Goal: Task Accomplishment & Management: Use online tool/utility

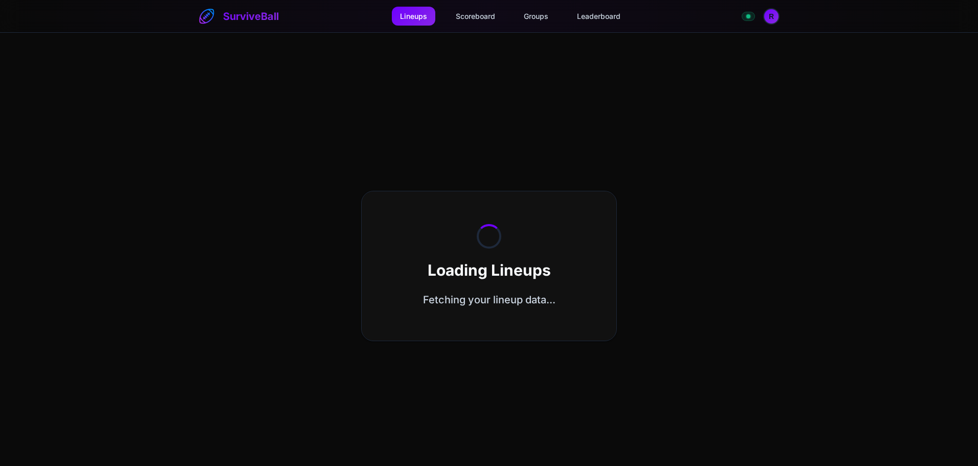
select select "**********"
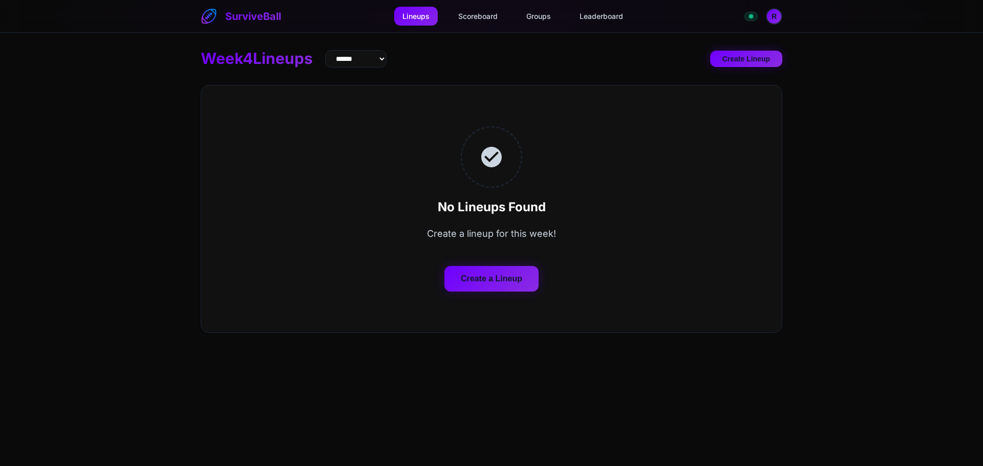
click at [509, 280] on button "Create a Lineup" at bounding box center [491, 279] width 94 height 26
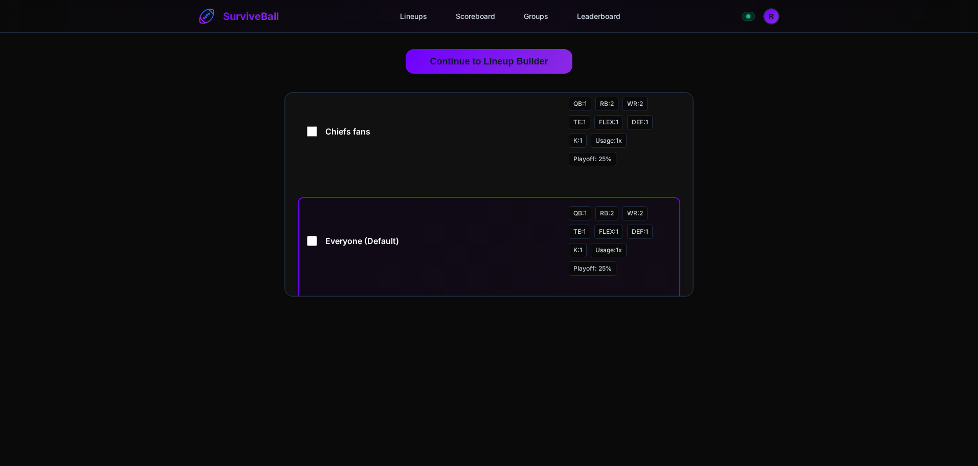
scroll to position [154, 0]
click at [322, 249] on div "Everyone (Default) QB: 1 RB: 2 WR: 2 TE: 1 FLEX: 1 DEF: 1 K: 1 Usage: 1 x Playo…" at bounding box center [489, 240] width 364 height 70
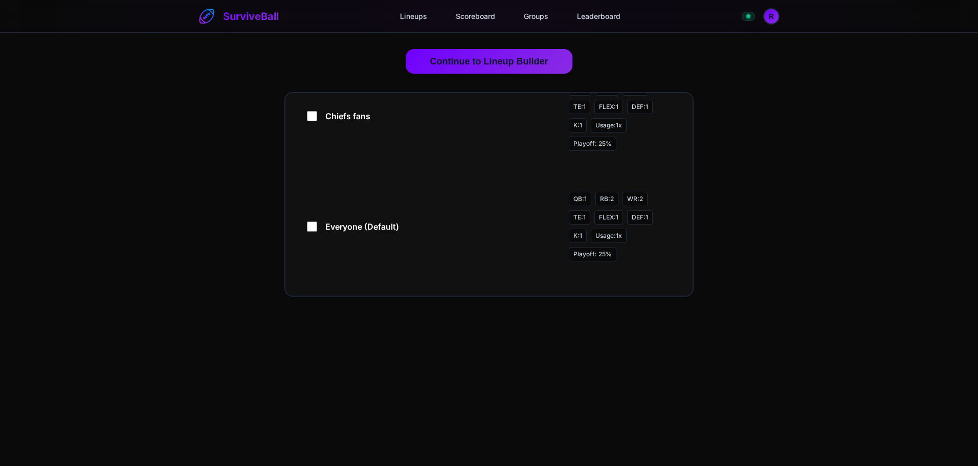
scroll to position [169, 0]
click at [493, 63] on button "Continue to Lineup Builder" at bounding box center [489, 60] width 167 height 25
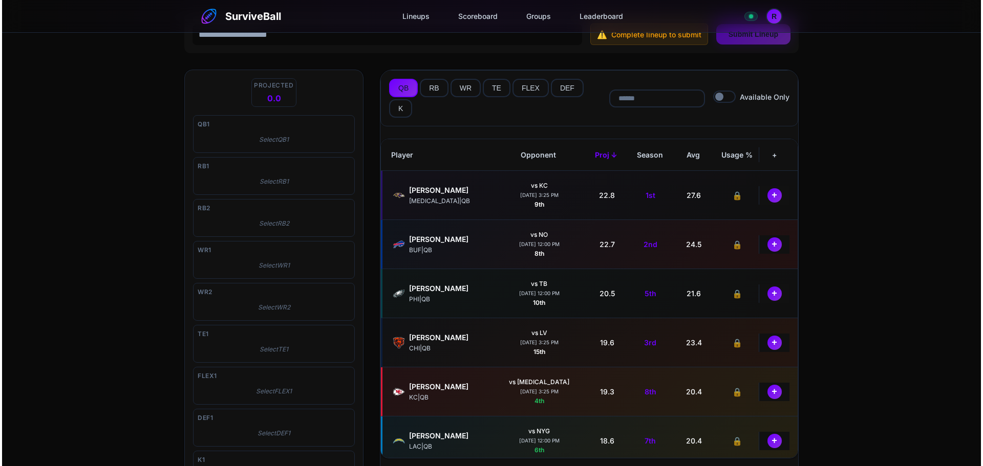
scroll to position [0, 0]
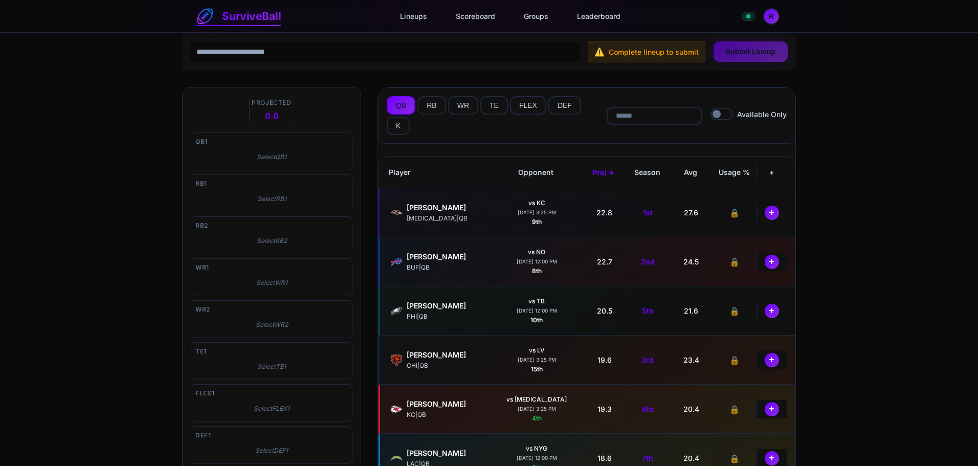
click at [268, 16] on link "SurviveBall" at bounding box center [239, 16] width 84 height 17
click at [440, 206] on div "[PERSON_NAME]" at bounding box center [448, 207] width 82 height 11
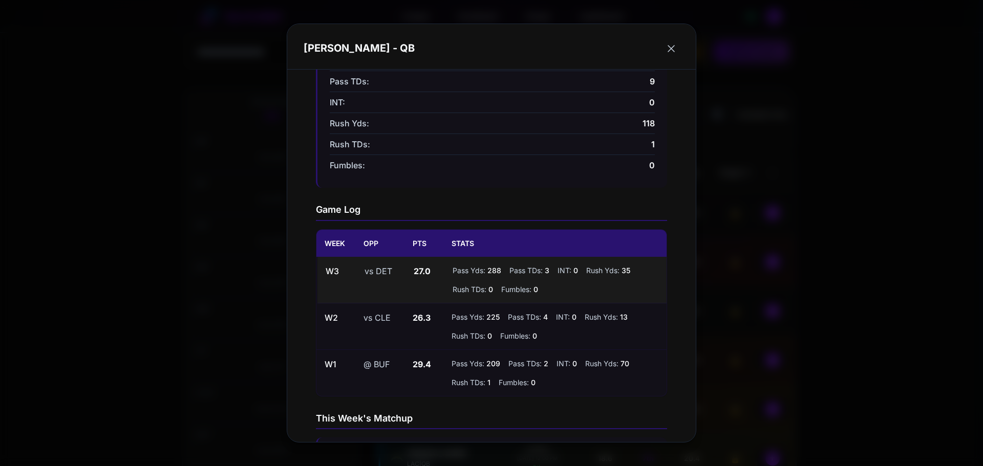
scroll to position [205, 0]
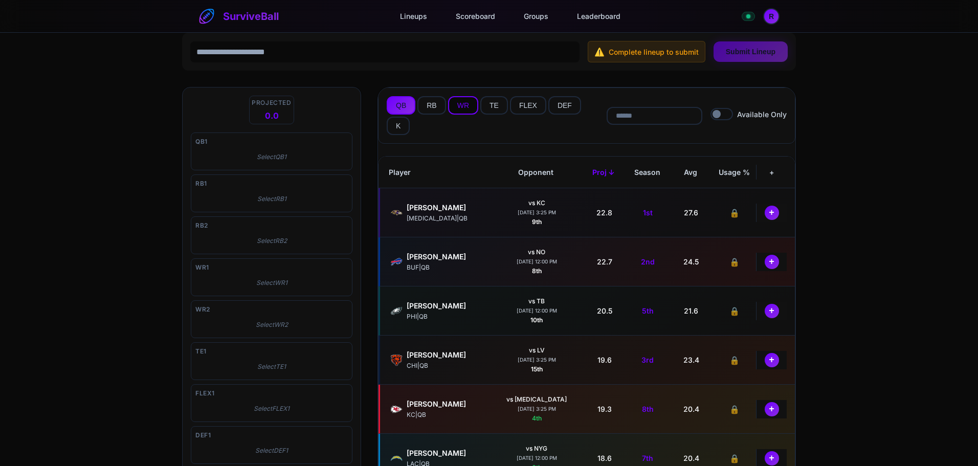
click at [457, 104] on button "WR" at bounding box center [463, 105] width 30 height 18
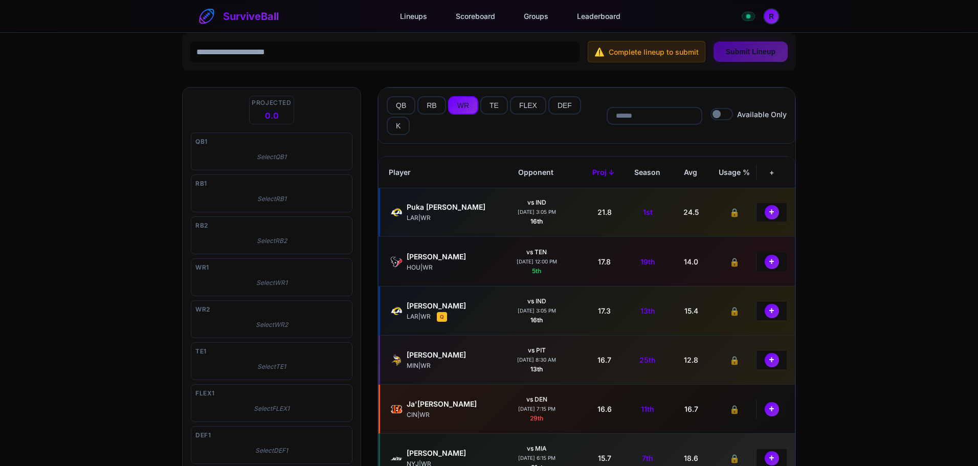
click at [431, 208] on div "Puka [PERSON_NAME]" at bounding box center [448, 207] width 82 height 11
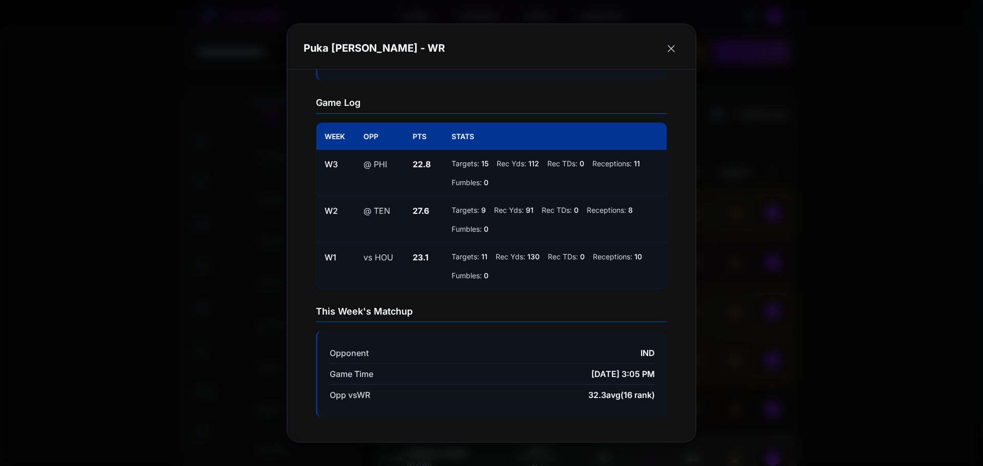
scroll to position [290, 0]
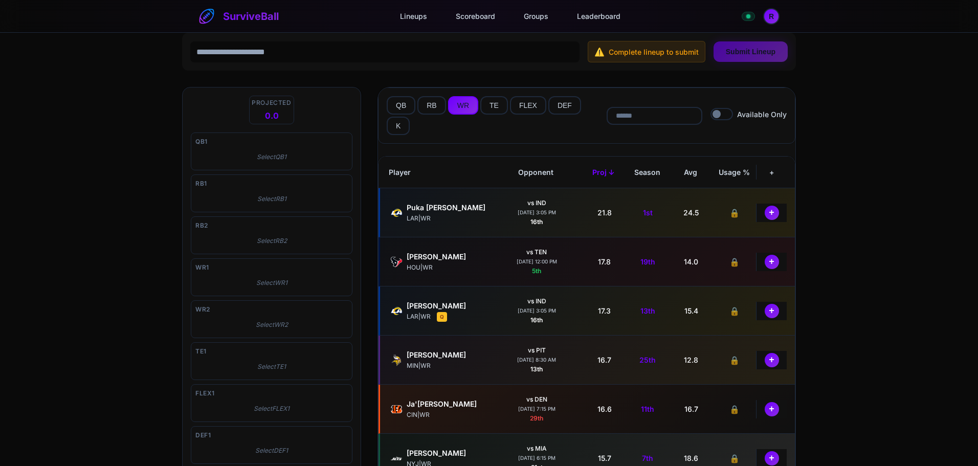
drag, startPoint x: 405, startPoint y: 111, endPoint x: 411, endPoint y: 138, distance: 27.7
click at [405, 111] on button "QB" at bounding box center [401, 105] width 29 height 18
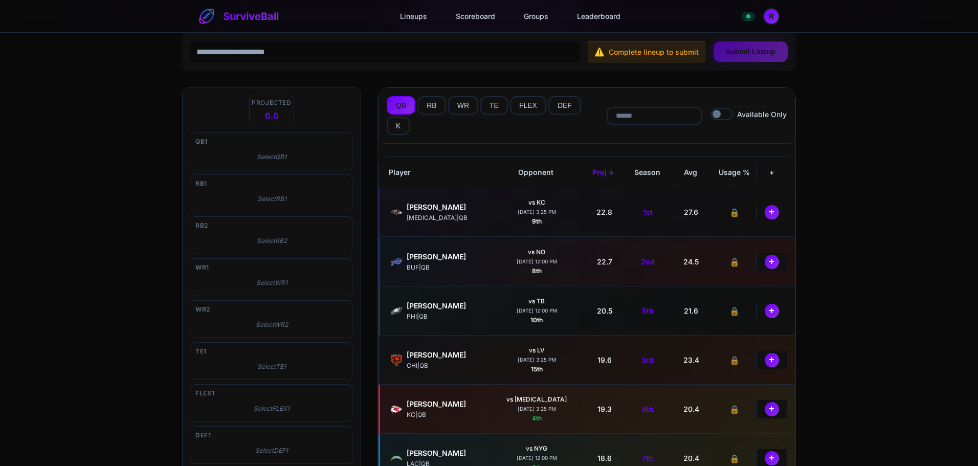
click at [438, 201] on div "[PERSON_NAME] [MEDICAL_DATA] | QB" at bounding box center [439, 212] width 102 height 25
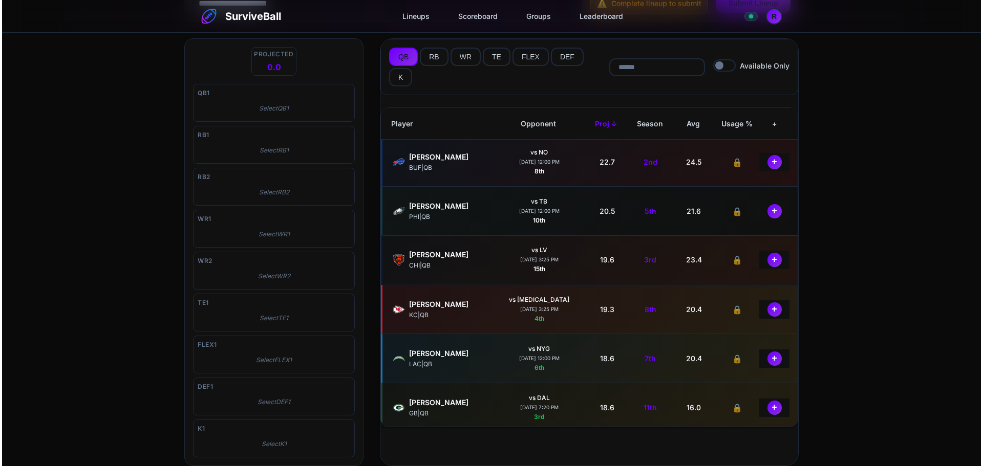
scroll to position [102, 0]
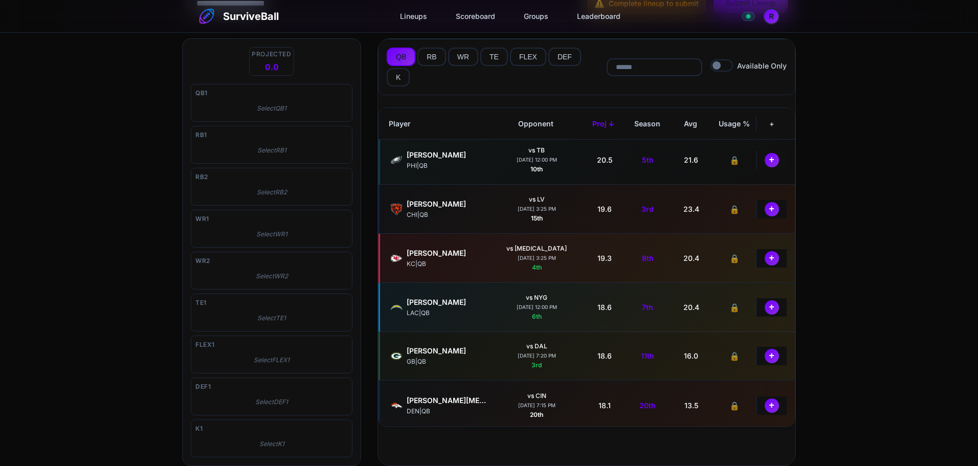
click at [463, 344] on div "[PERSON_NAME] GB | QB" at bounding box center [439, 355] width 102 height 25
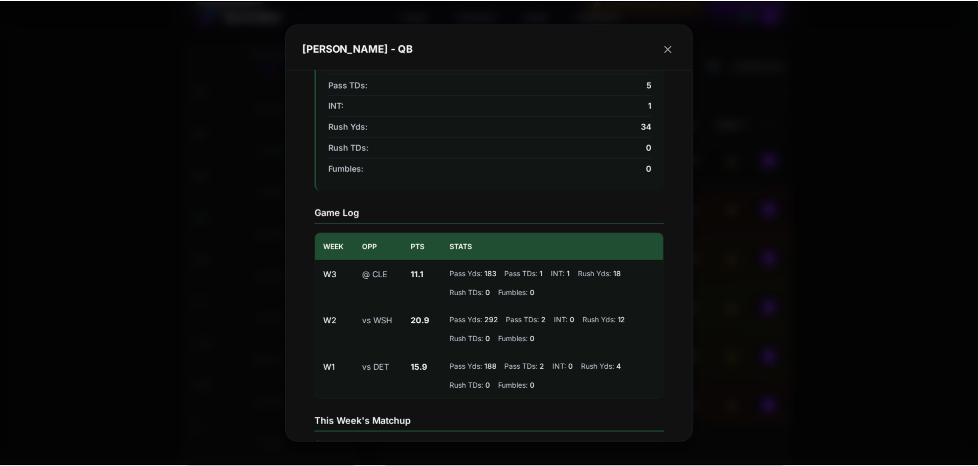
scroll to position [205, 0]
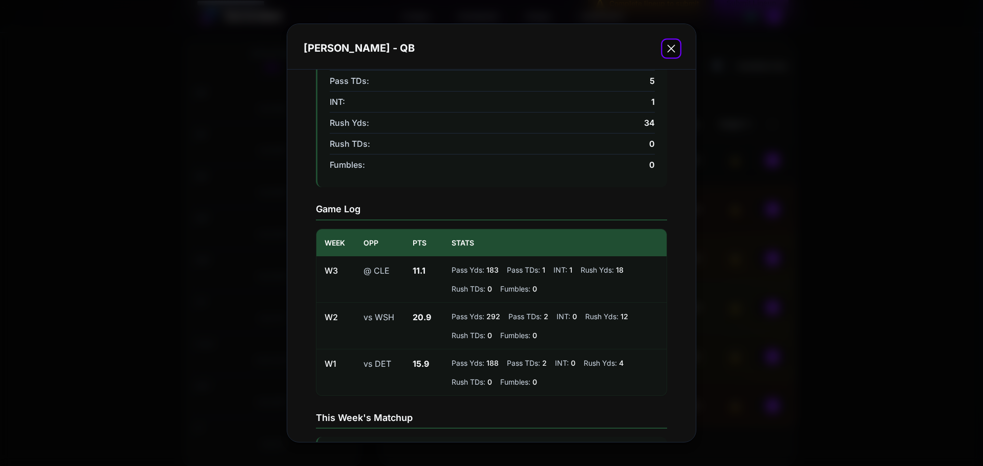
click at [672, 51] on icon "button" at bounding box center [670, 47] width 13 height 13
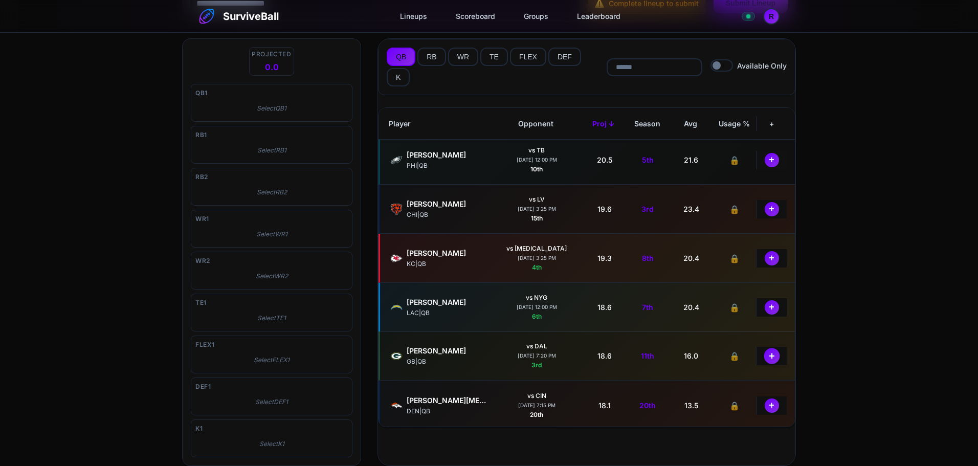
click at [771, 355] on button "+" at bounding box center [772, 356] width 16 height 16
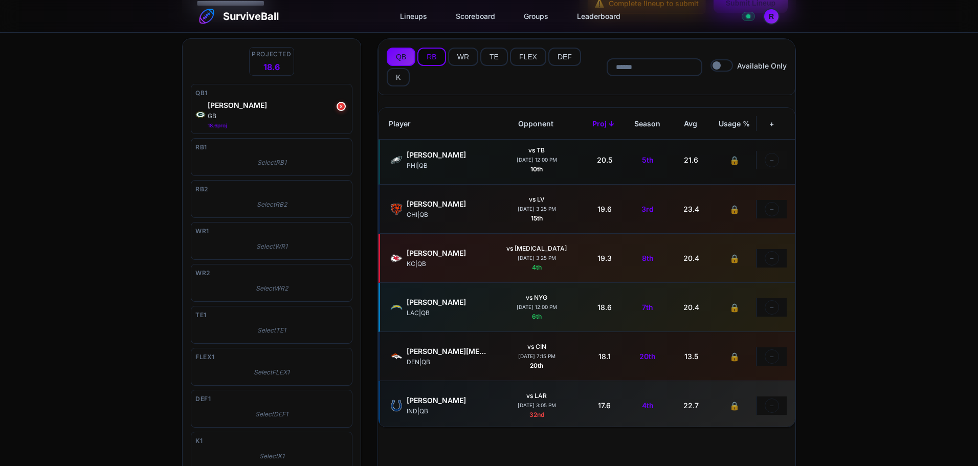
click at [432, 57] on button "RB" at bounding box center [432, 57] width 28 height 18
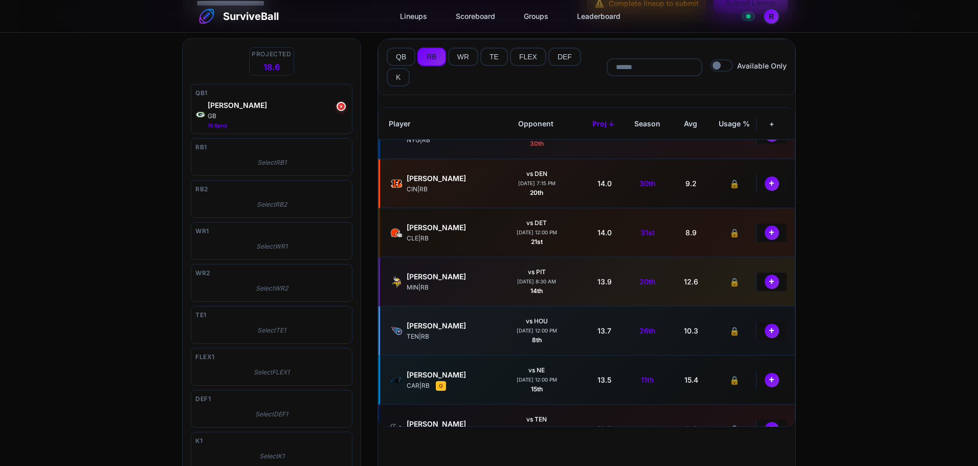
scroll to position [819, 0]
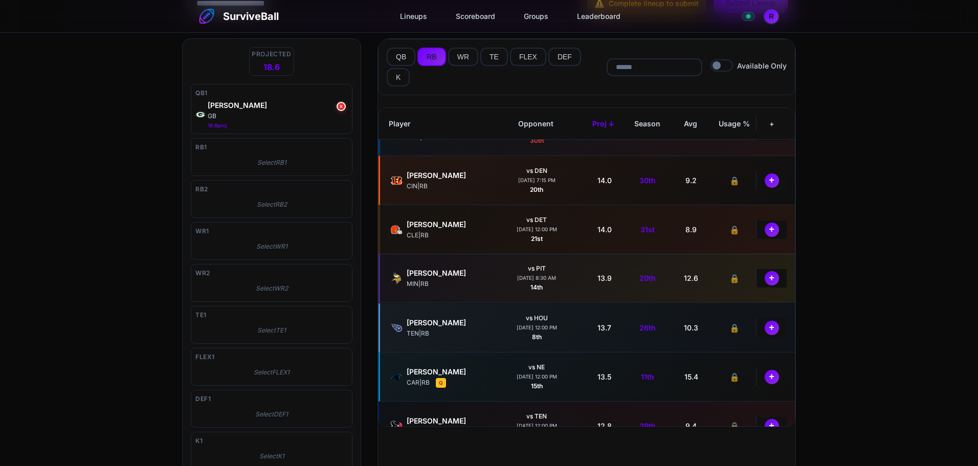
click at [425, 272] on div "[PERSON_NAME]" at bounding box center [448, 273] width 82 height 11
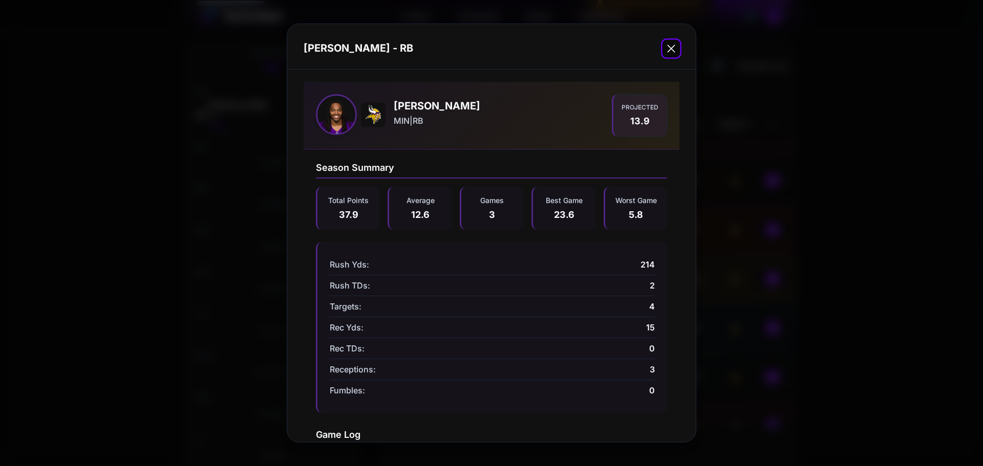
click at [669, 47] on icon "button" at bounding box center [670, 48] width 7 height 7
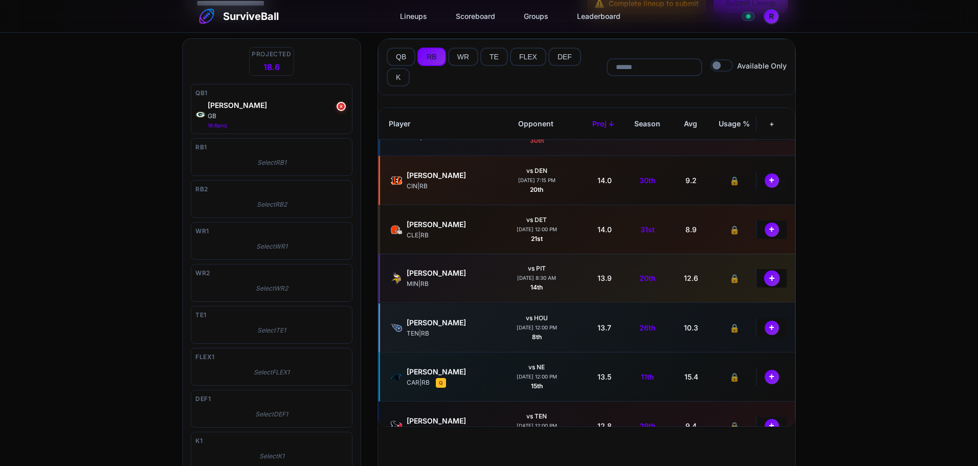
click at [764, 279] on button "+" at bounding box center [772, 278] width 16 height 16
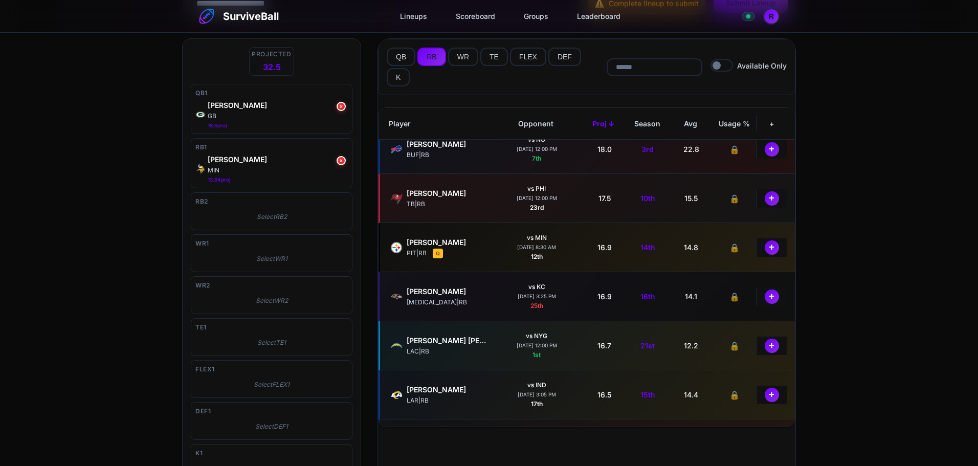
scroll to position [358, 0]
click at [767, 349] on button "+" at bounding box center [772, 346] width 16 height 16
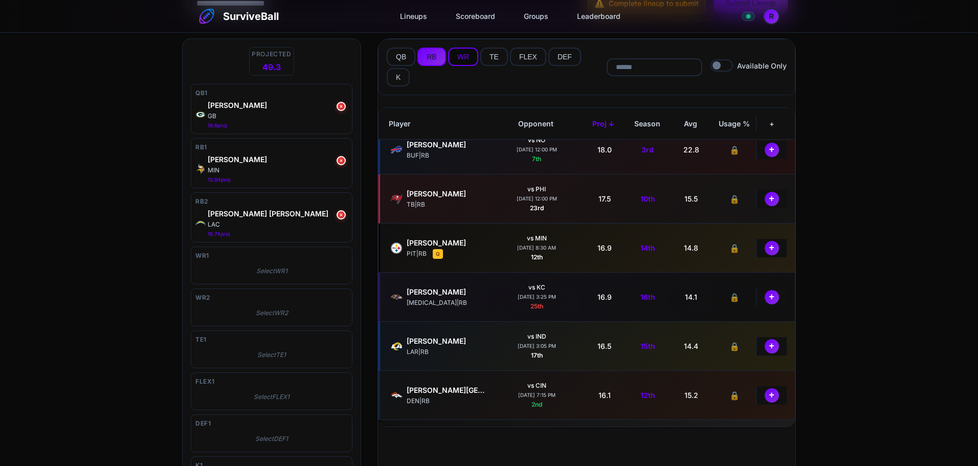
click at [463, 58] on button "WR" at bounding box center [463, 57] width 30 height 18
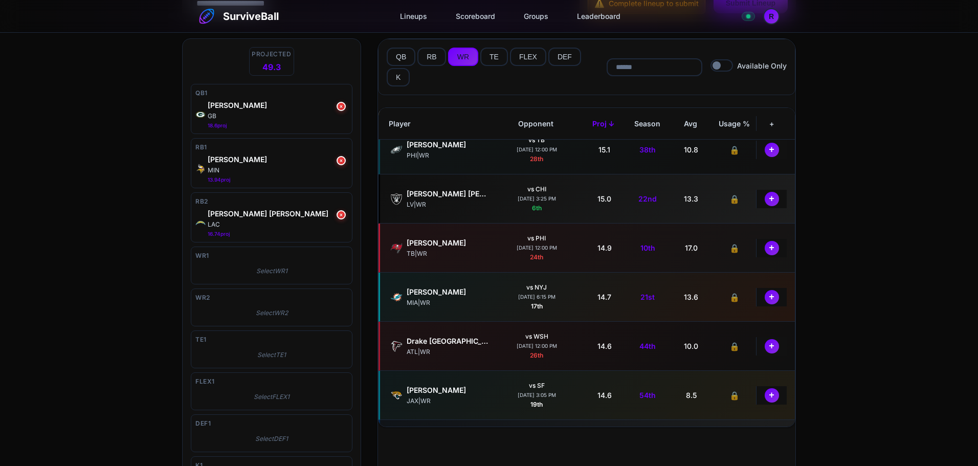
scroll to position [0, 0]
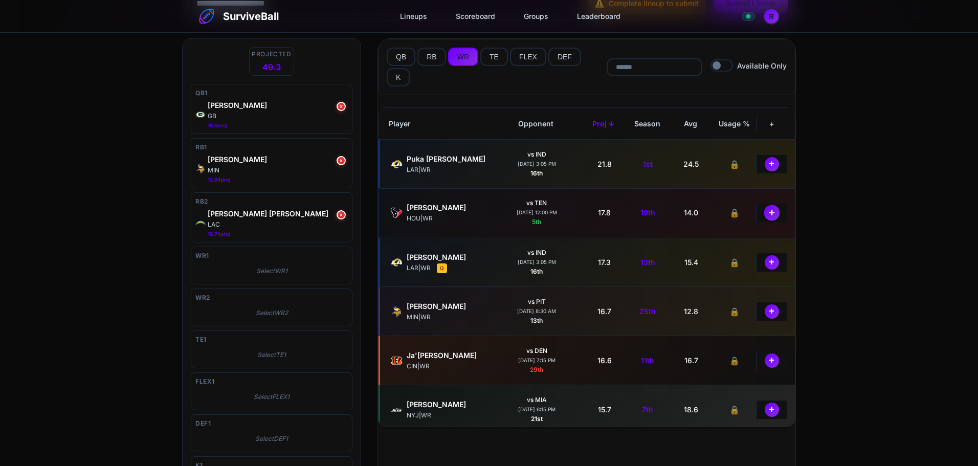
click at [771, 213] on button "+" at bounding box center [772, 213] width 16 height 16
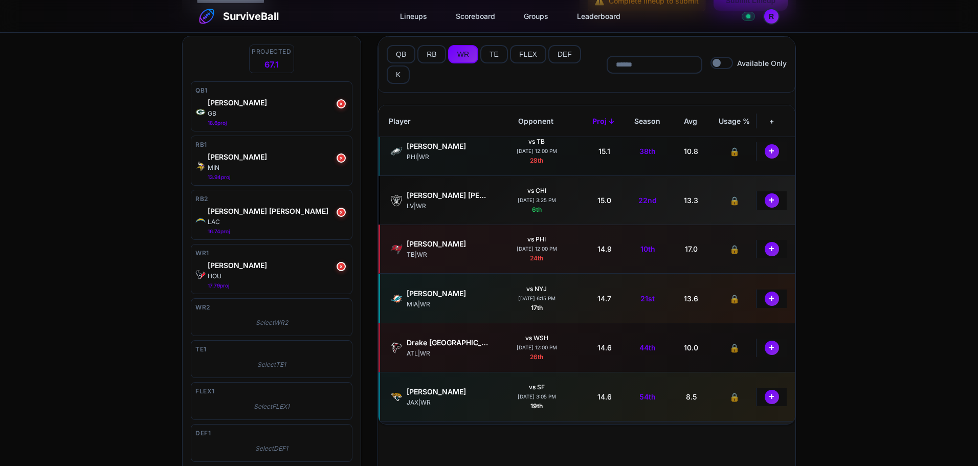
scroll to position [307, 0]
click at [771, 201] on button "+" at bounding box center [772, 198] width 16 height 16
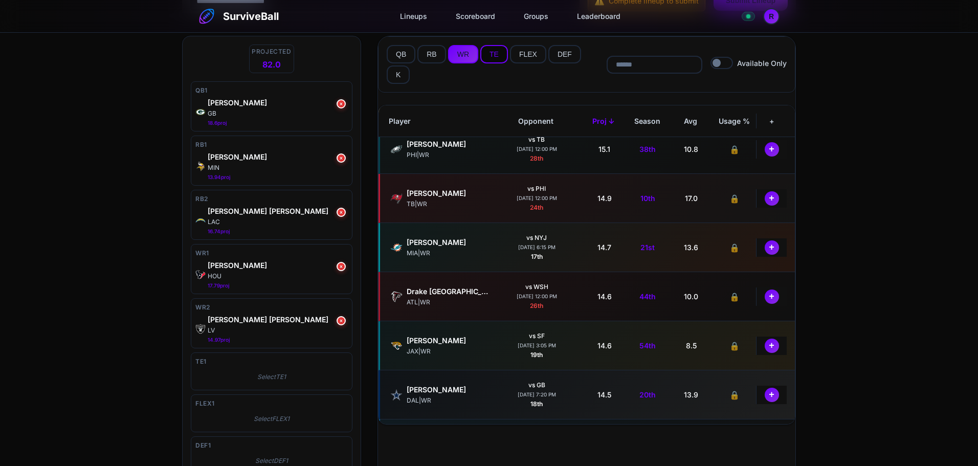
click at [488, 55] on button "TE" at bounding box center [495, 54] width 28 height 18
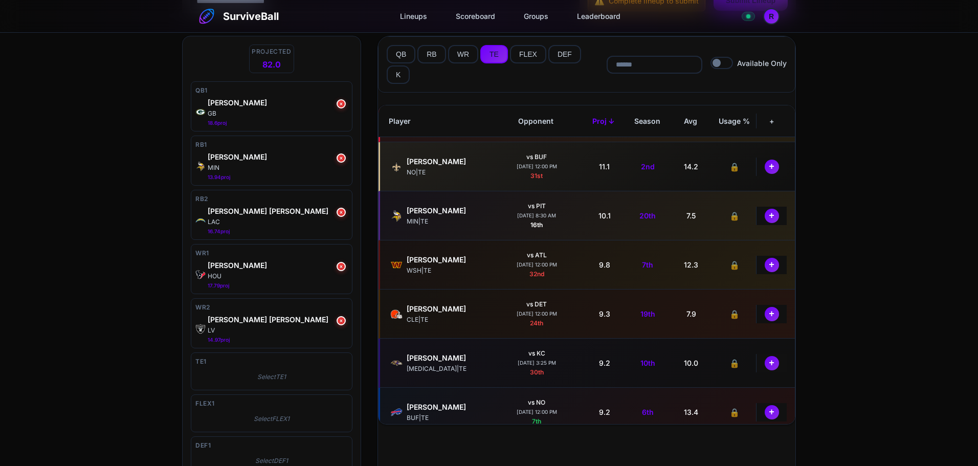
scroll to position [256, 0]
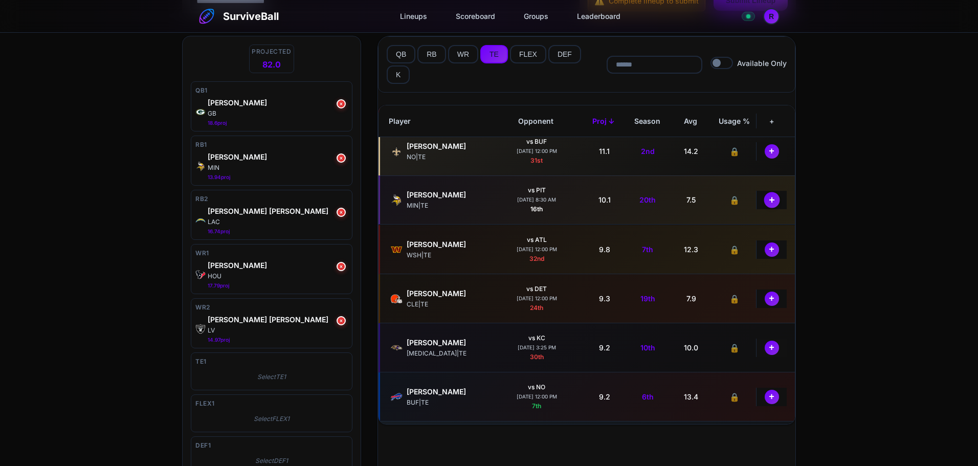
click at [767, 199] on button "+" at bounding box center [772, 200] width 16 height 16
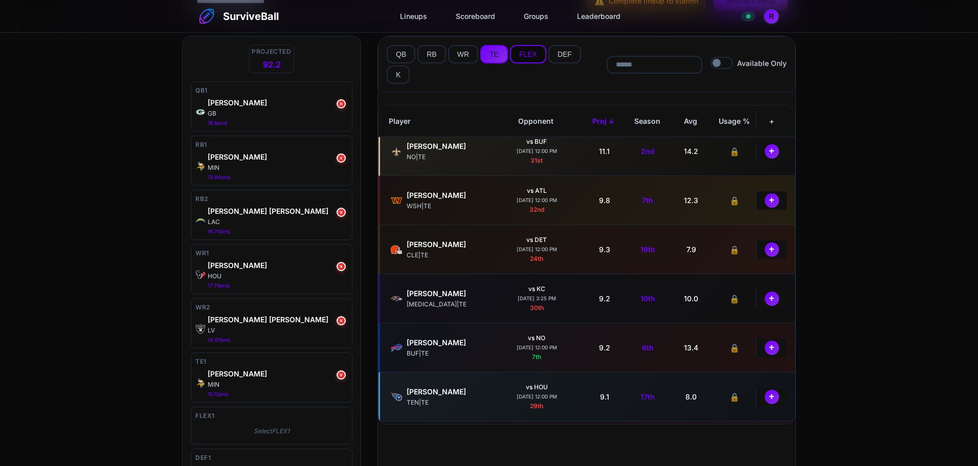
click at [527, 57] on button "FLEX" at bounding box center [528, 54] width 36 height 18
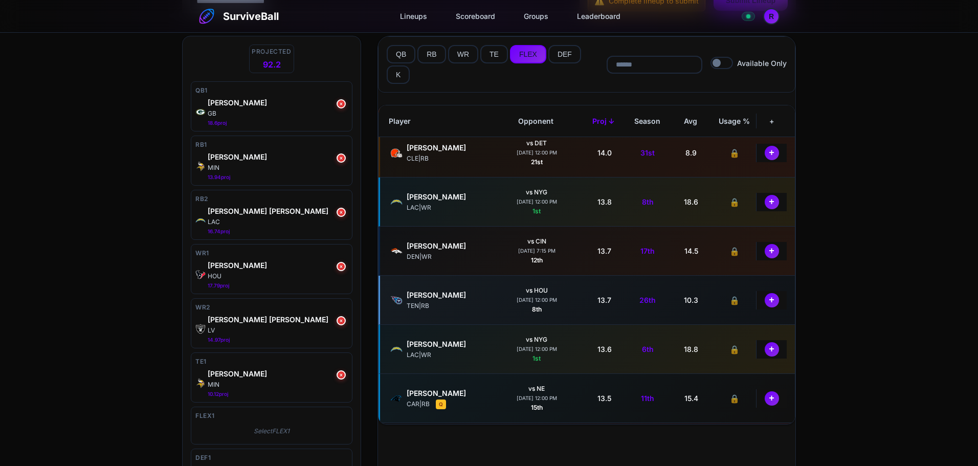
scroll to position [1586, 0]
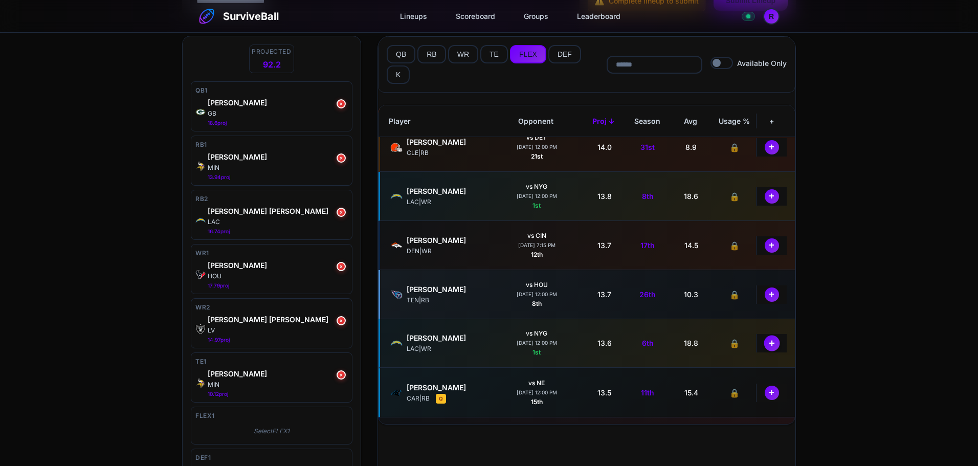
click at [769, 343] on button "+" at bounding box center [772, 343] width 16 height 16
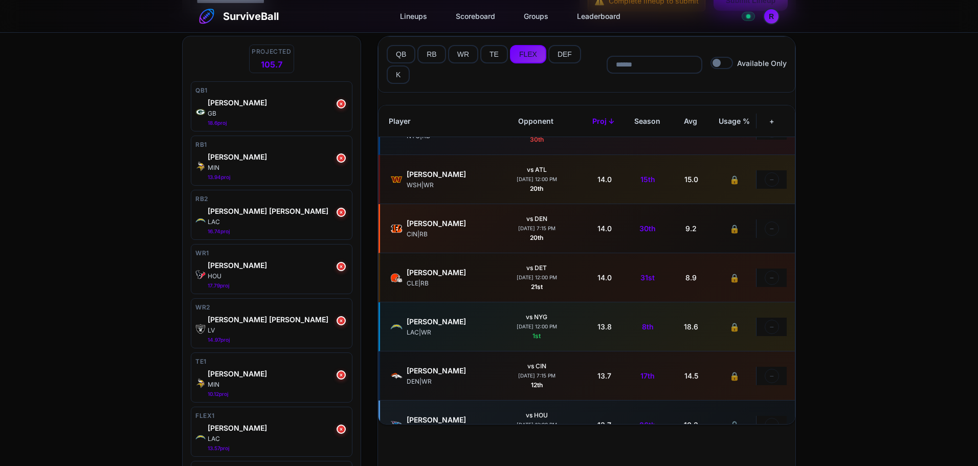
scroll to position [1433, 0]
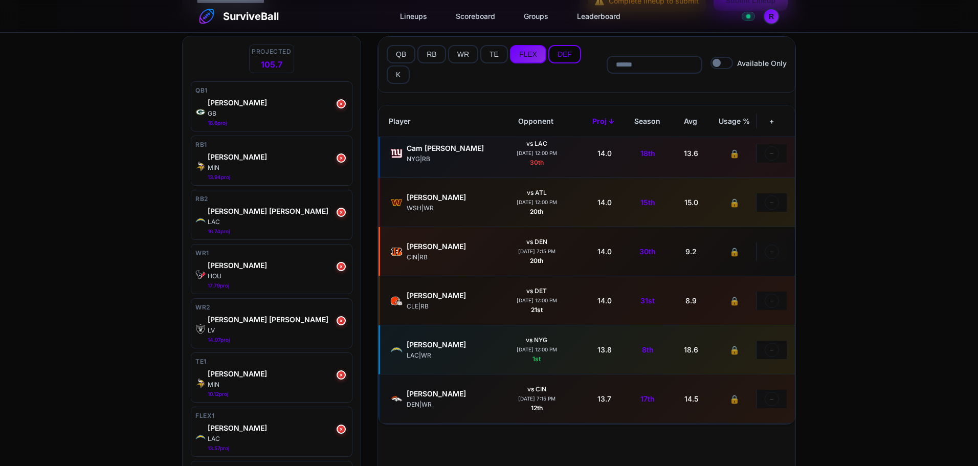
click at [568, 60] on button "DEF" at bounding box center [565, 54] width 33 height 18
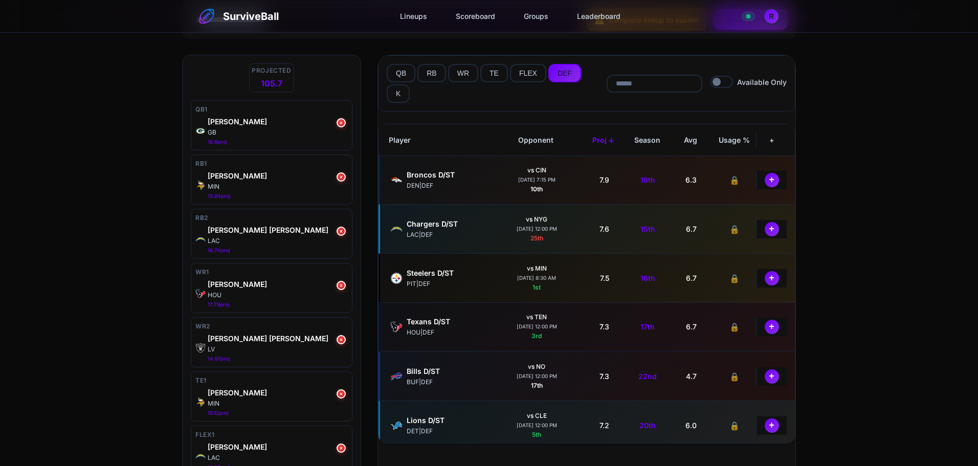
scroll to position [0, 0]
click at [768, 181] on button "+" at bounding box center [772, 180] width 16 height 16
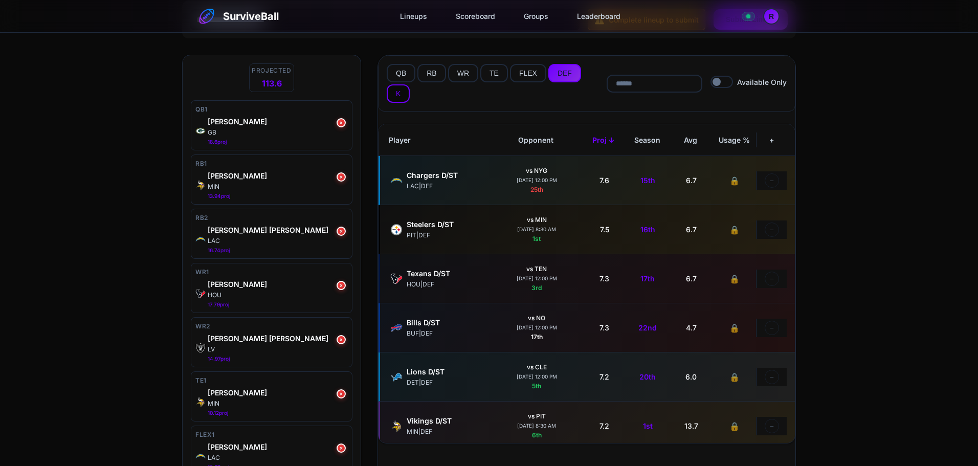
click at [401, 96] on button "K" at bounding box center [398, 93] width 23 height 18
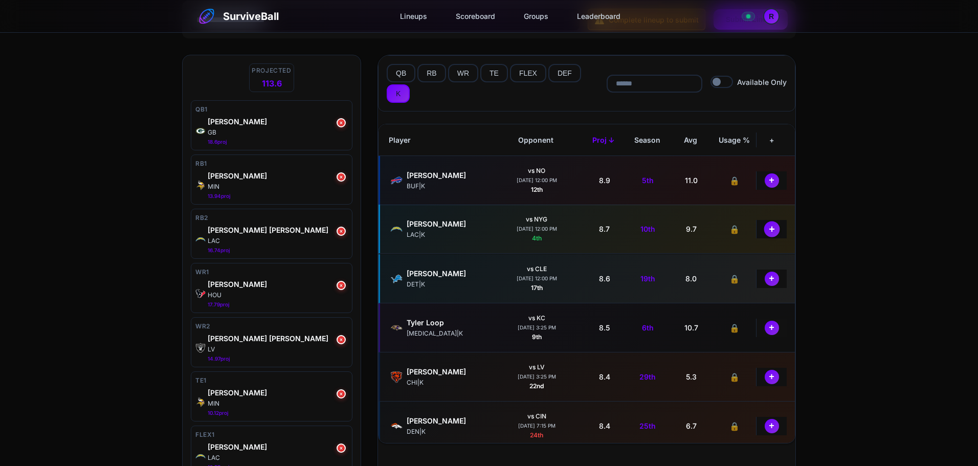
click at [765, 177] on button "+" at bounding box center [772, 180] width 14 height 14
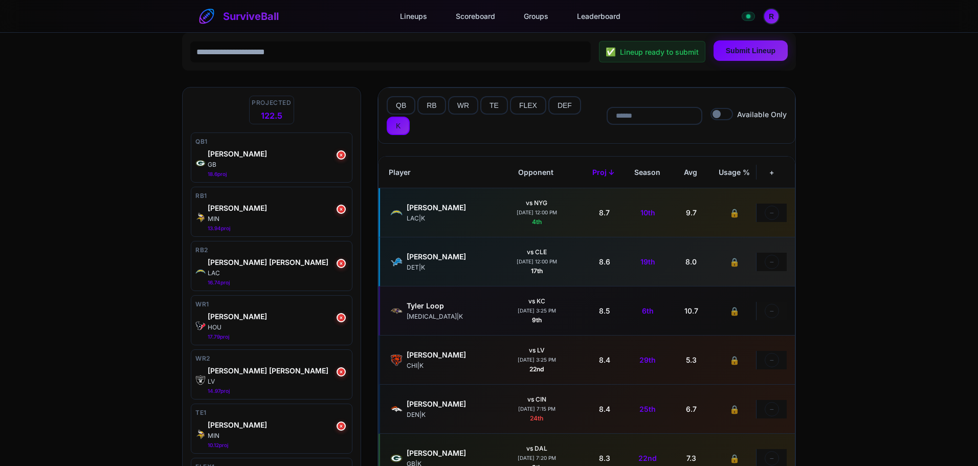
click at [769, 53] on button "Submit Lineup" at bounding box center [751, 50] width 74 height 20
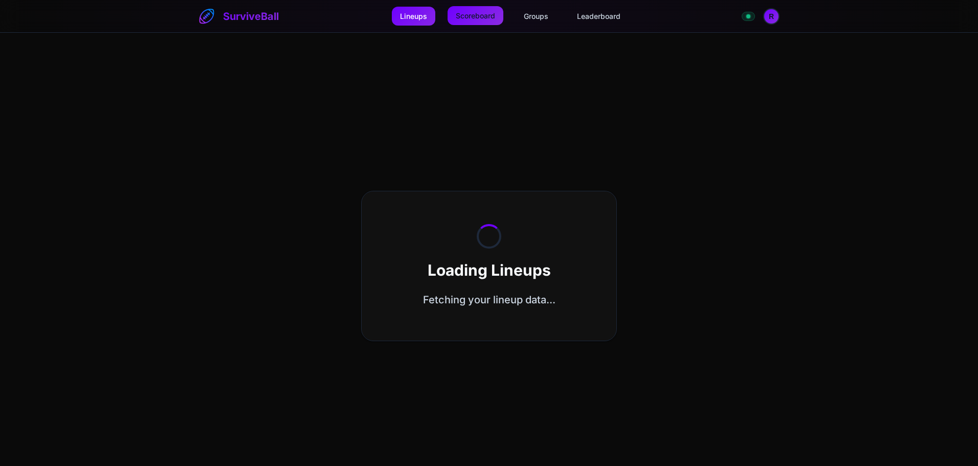
select select "**********"
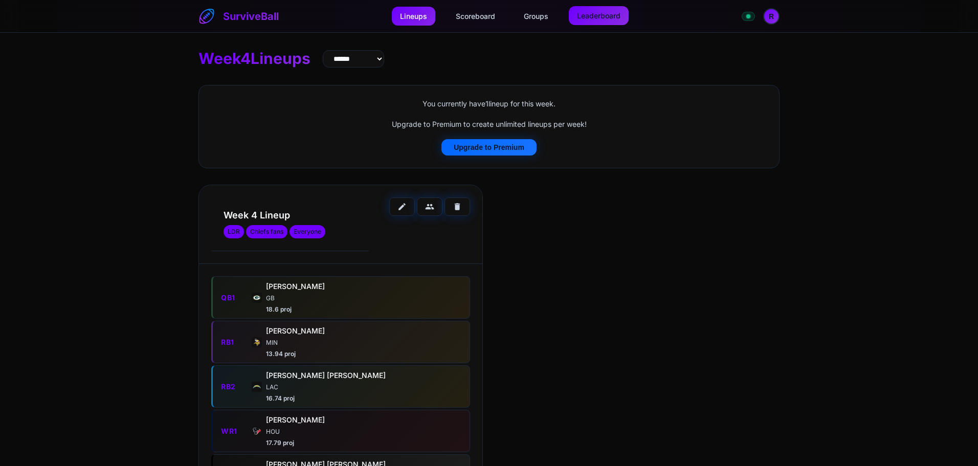
click at [604, 12] on link "Leaderboard" at bounding box center [599, 15] width 60 height 19
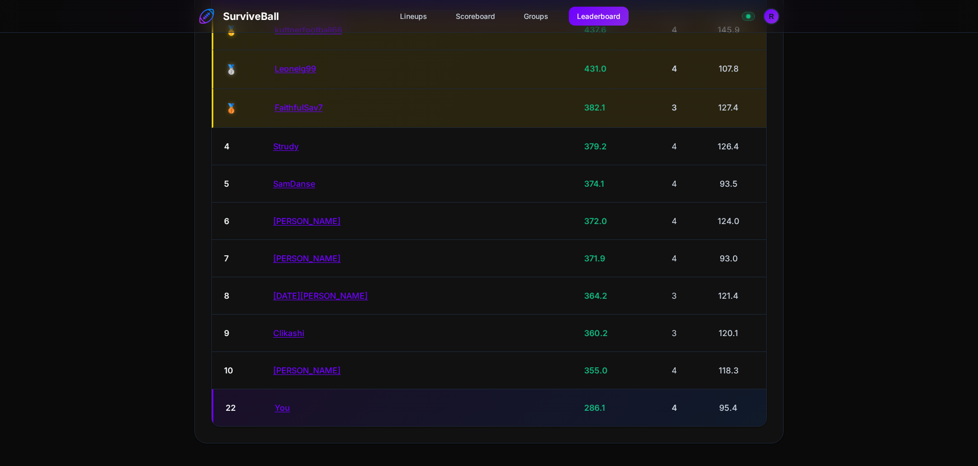
scroll to position [355, 0]
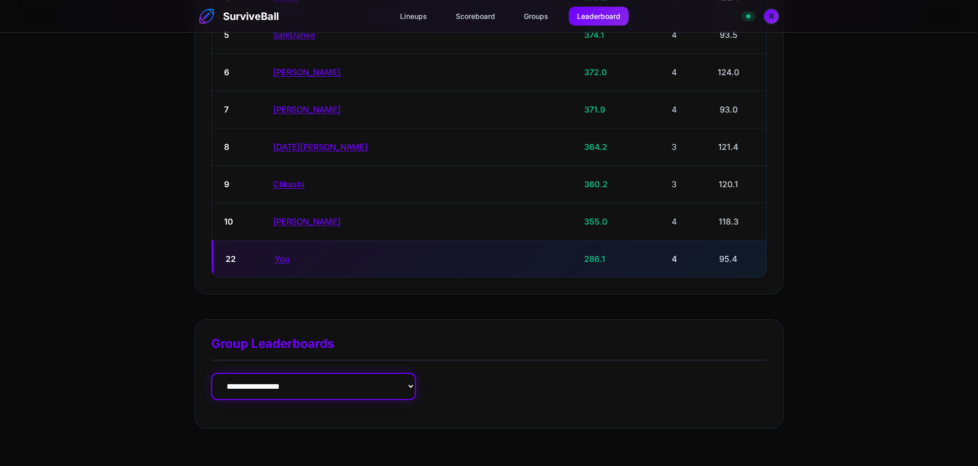
click at [366, 384] on select "**********" at bounding box center [313, 386] width 205 height 27
click at [211, 373] on select "**********" at bounding box center [313, 386] width 205 height 27
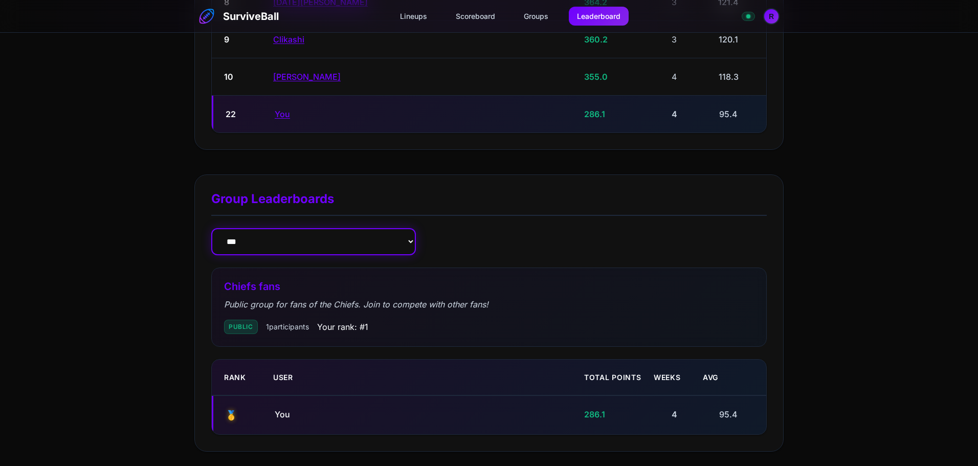
scroll to position [522, 0]
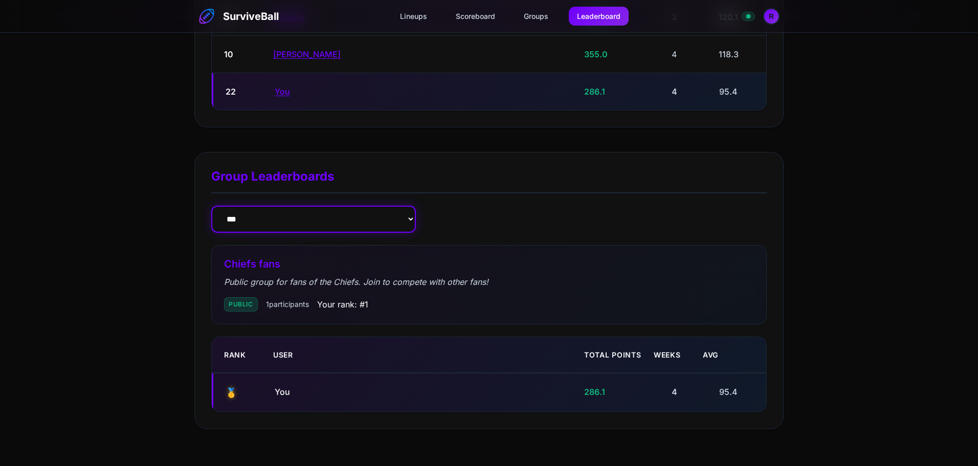
click at [349, 211] on select "**********" at bounding box center [313, 219] width 205 height 27
select select "**********"
click at [211, 206] on select "**********" at bounding box center [313, 219] width 205 height 27
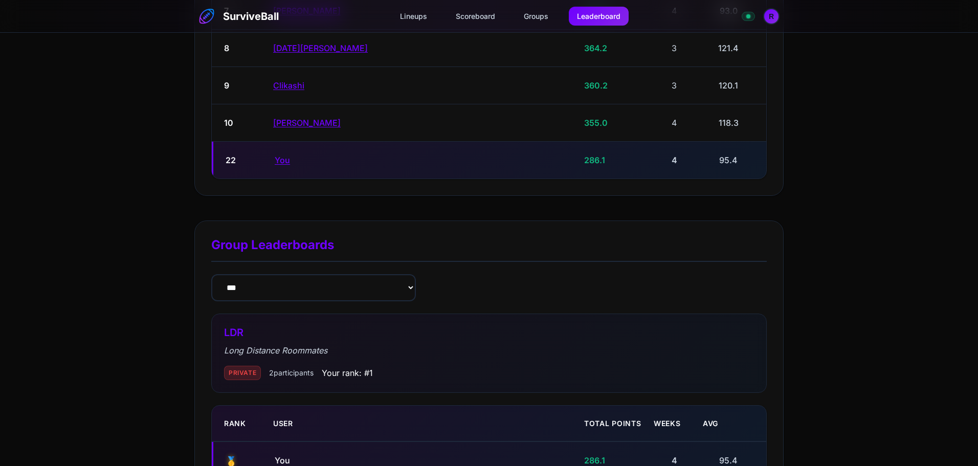
scroll to position [561, 0]
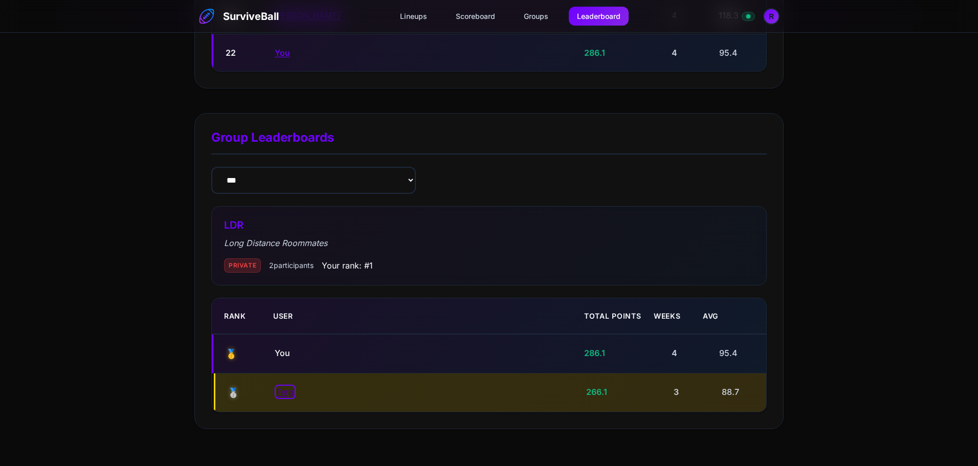
click at [292, 390] on button "Ferg" at bounding box center [285, 392] width 17 height 10
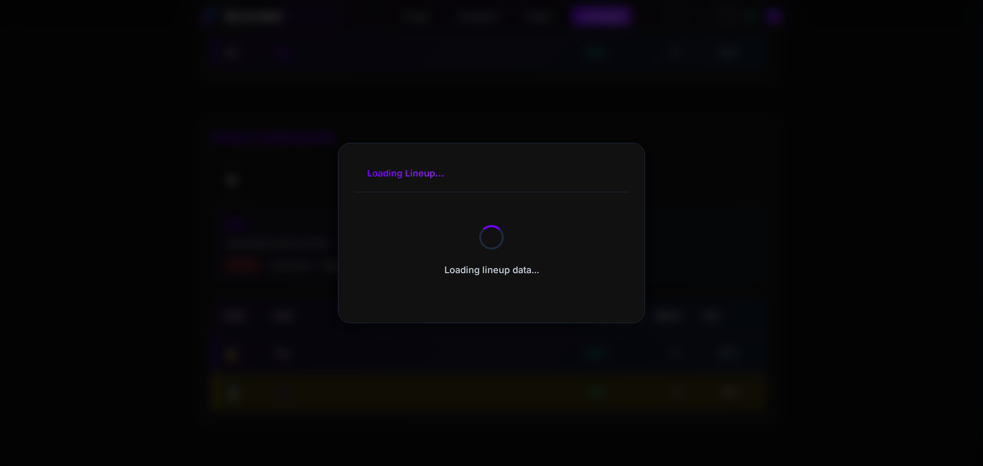
select select "**********"
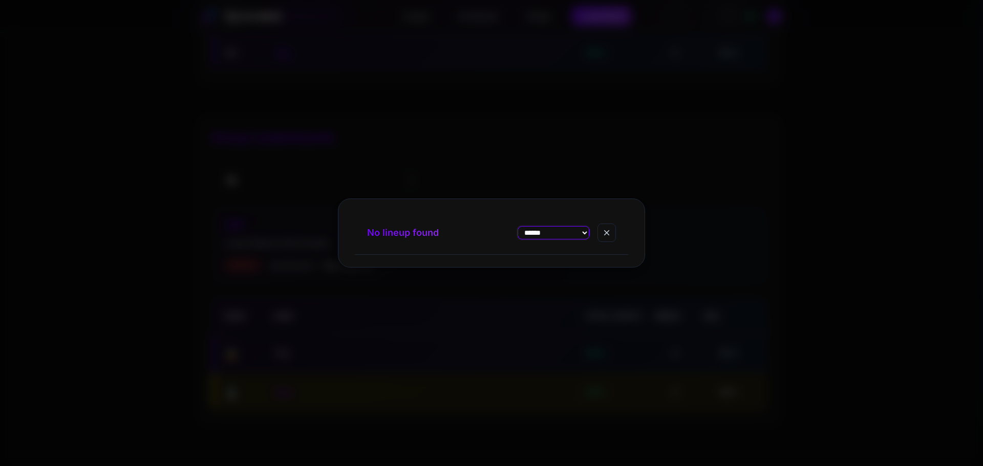
click at [580, 228] on select "**** * **** * **** * **** * **** *" at bounding box center [553, 232] width 72 height 13
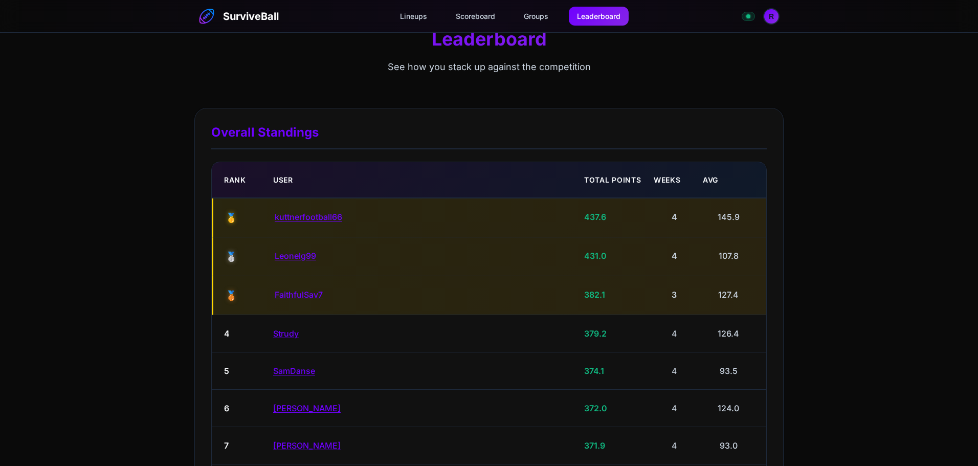
scroll to position [0, 0]
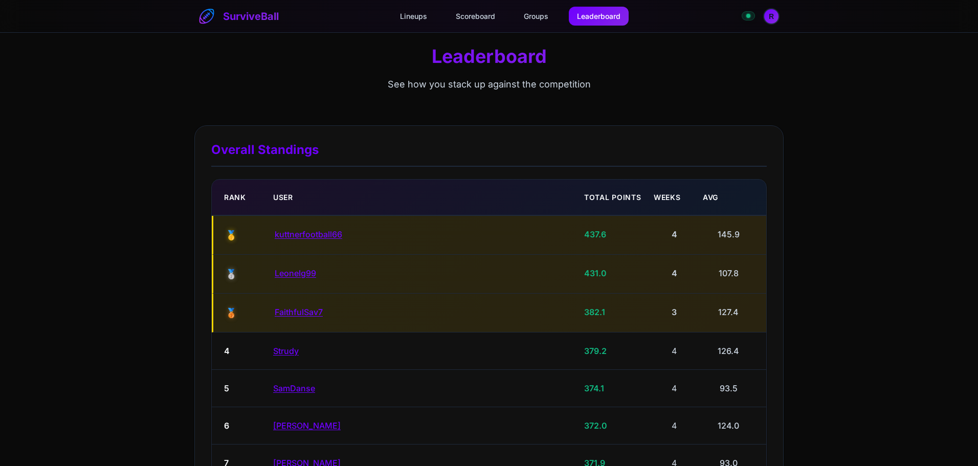
click at [749, 15] on span at bounding box center [749, 16] width 4 height 4
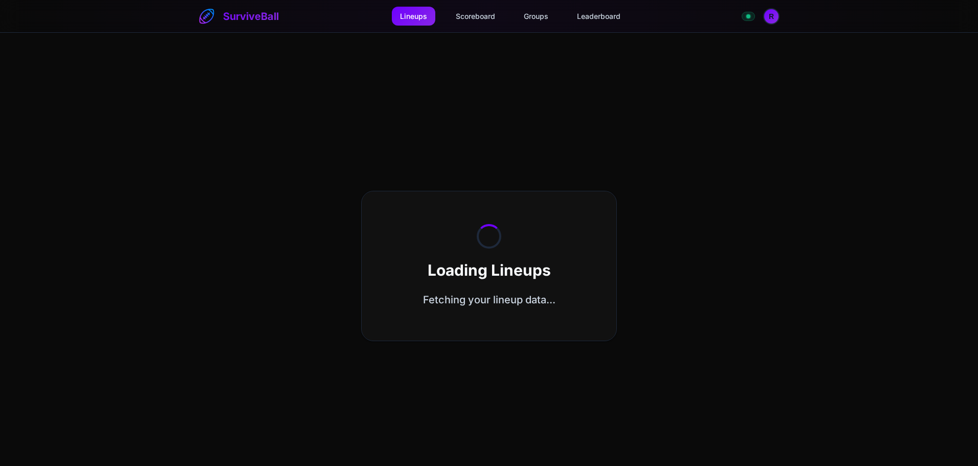
select select "**********"
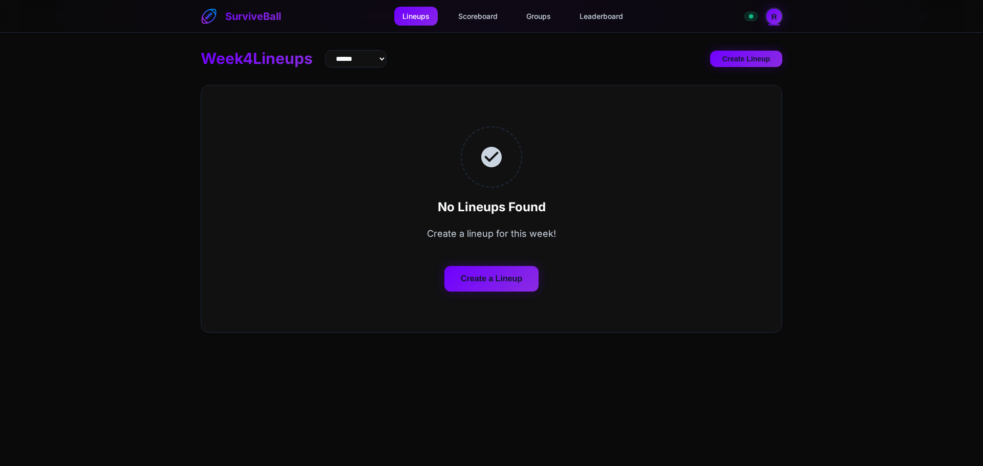
click at [774, 17] on button "R" at bounding box center [774, 16] width 18 height 18
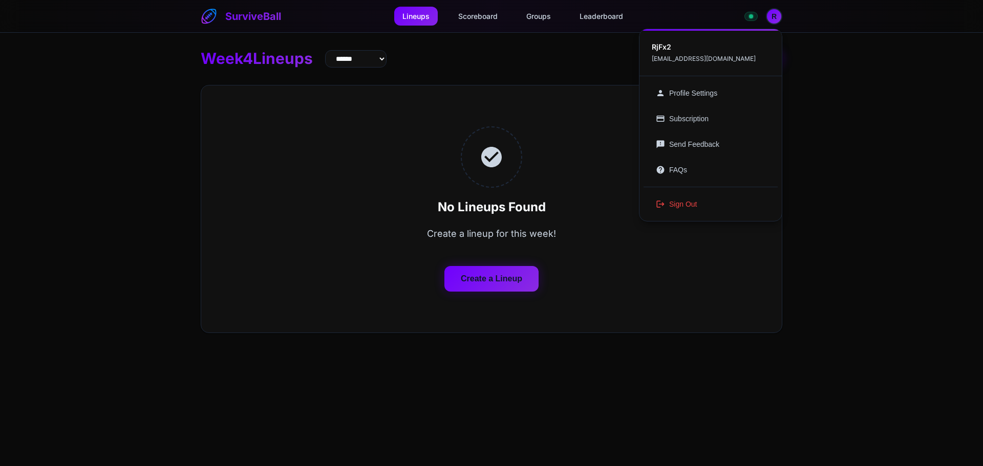
click at [461, 67] on div at bounding box center [491, 233] width 983 height 466
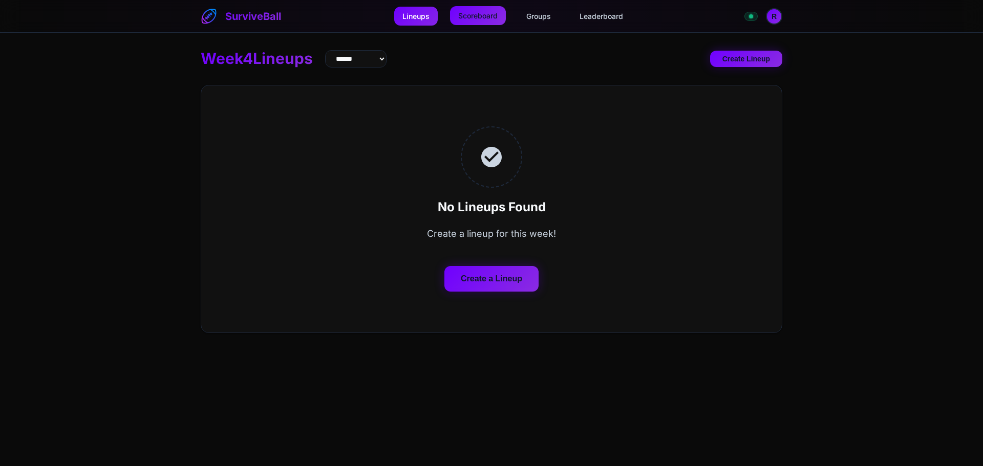
click at [477, 15] on link "Scoreboard" at bounding box center [478, 15] width 56 height 19
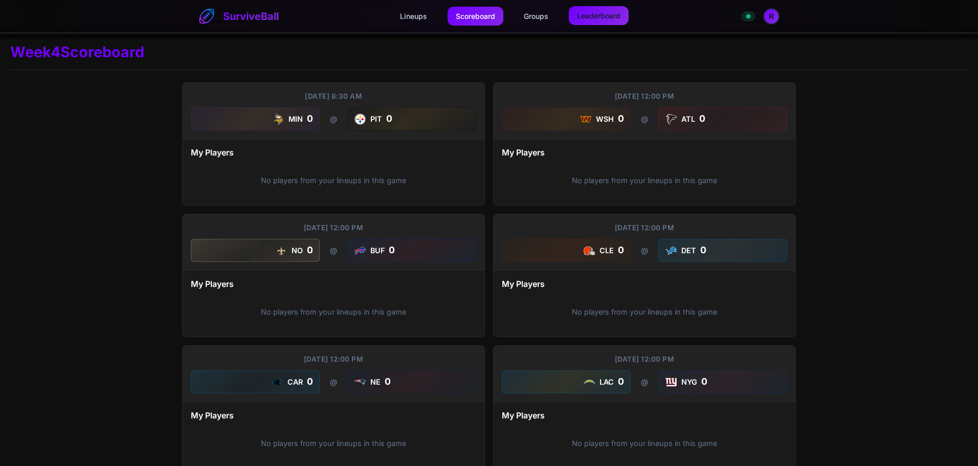
click at [589, 19] on link "Leaderboard" at bounding box center [599, 15] width 60 height 19
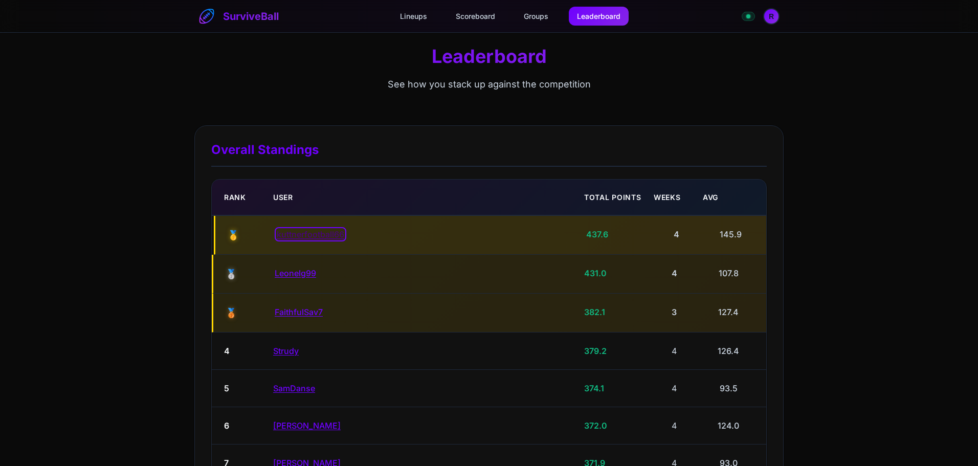
click at [298, 234] on button "kuttnerfootball66" at bounding box center [311, 234] width 68 height 10
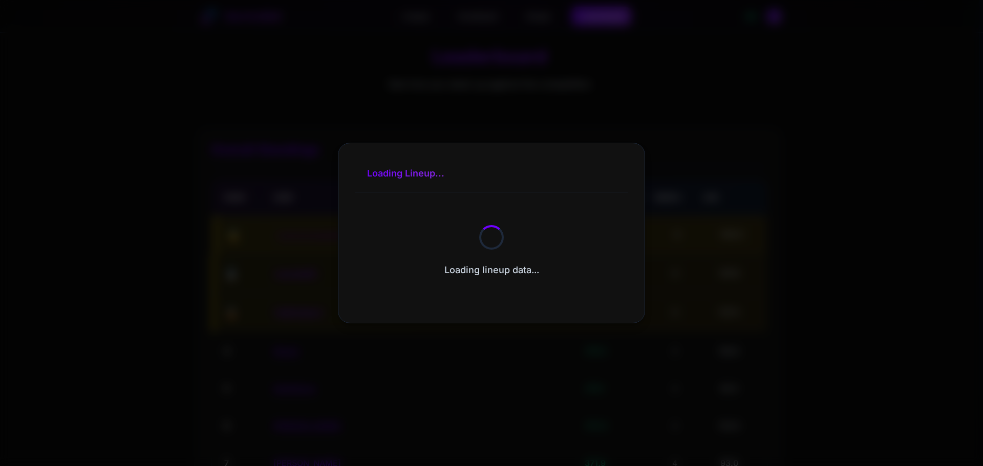
select select "**********"
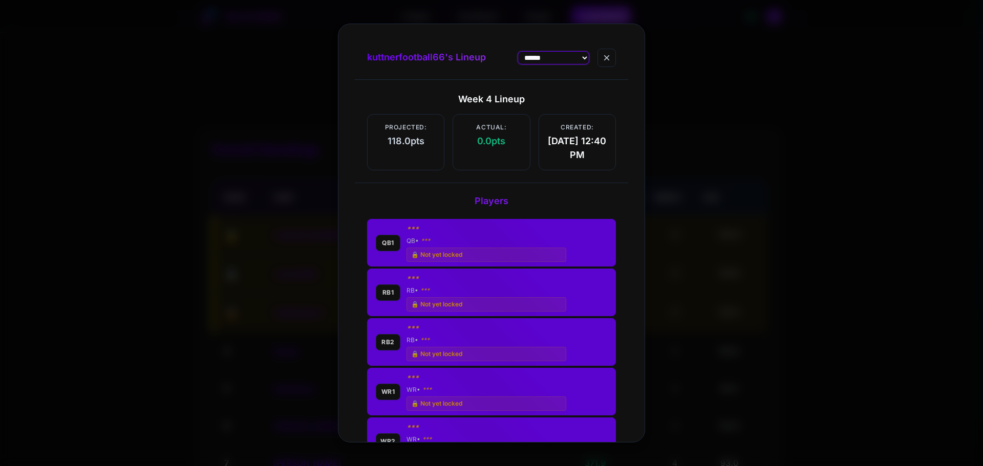
click at [537, 51] on select "**** * **** * **** * **** * **** *" at bounding box center [553, 57] width 72 height 13
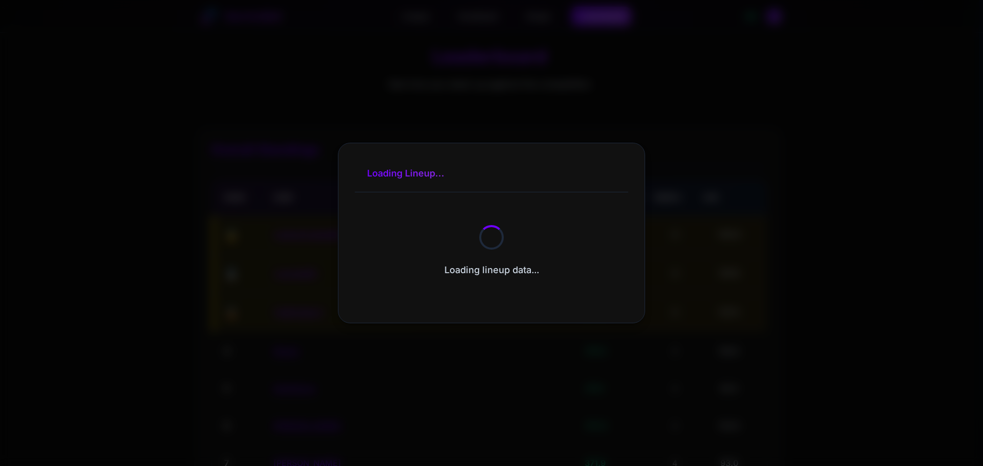
select select "**********"
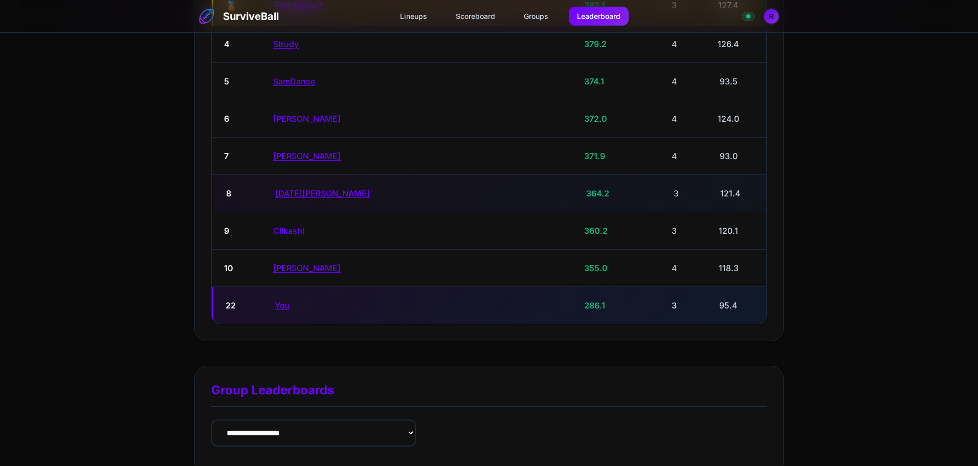
scroll to position [355, 0]
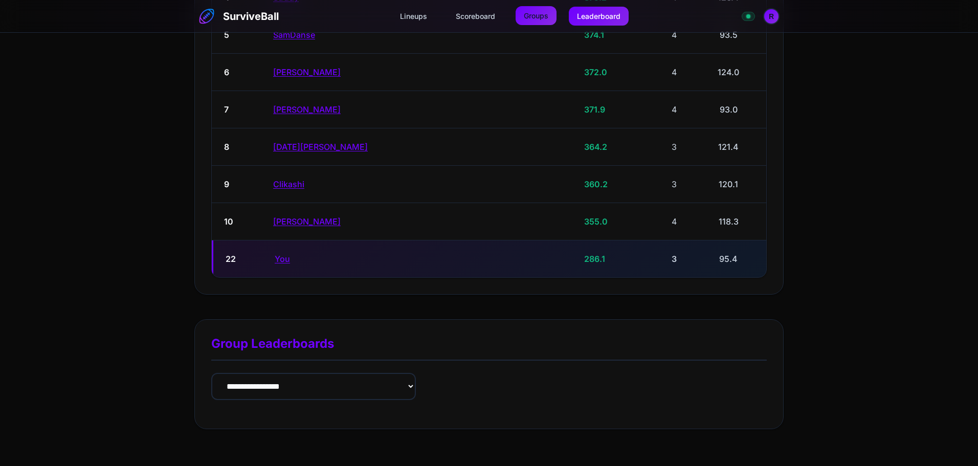
click at [533, 18] on link "Groups" at bounding box center [536, 15] width 41 height 19
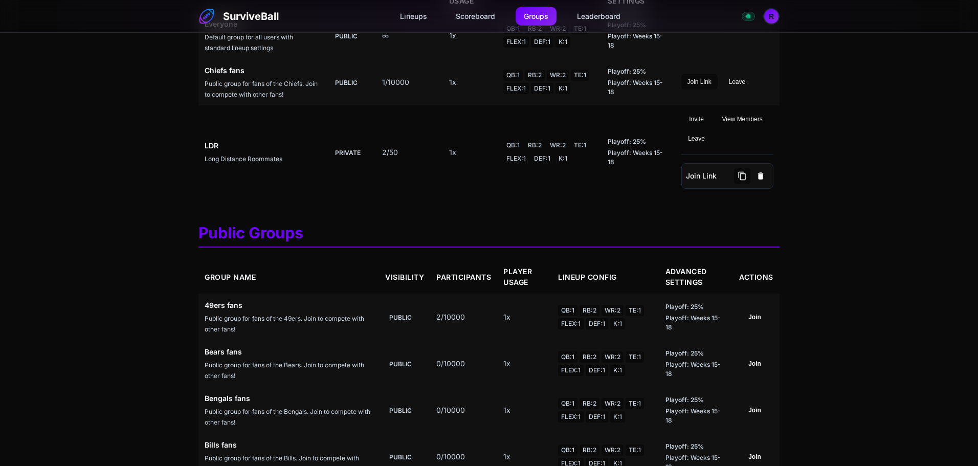
scroll to position [99, 0]
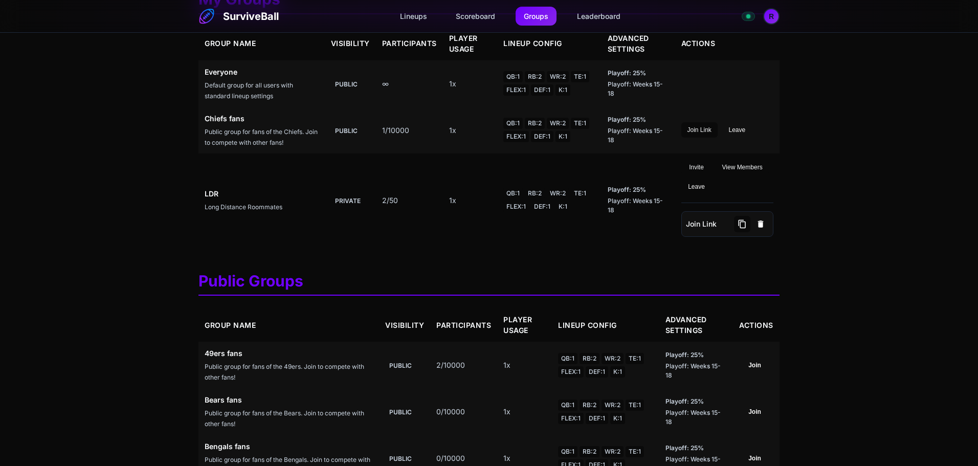
click at [632, 199] on div "Playoff: 25 % Playoff: Weeks 15-18" at bounding box center [638, 200] width 61 height 30
click at [234, 121] on strong "Chiefs fans" at bounding box center [262, 118] width 114 height 11
click at [256, 180] on td "LDR Long Distance Roommates" at bounding box center [262, 201] width 126 height 94
click at [220, 181] on td "LDR Long Distance Roommates" at bounding box center [262, 201] width 126 height 94
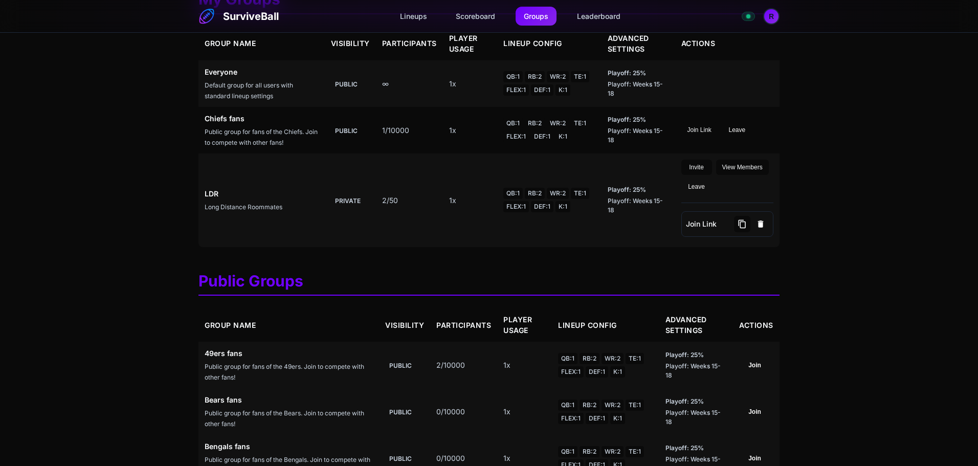
click at [395, 125] on td "1/10000" at bounding box center [409, 130] width 67 height 47
click at [214, 124] on div "Chiefs fans Public group for fans of the Chiefs. Join to compete with other fan…" at bounding box center [262, 130] width 114 height 34
click at [217, 122] on strong "Chiefs fans" at bounding box center [262, 118] width 114 height 11
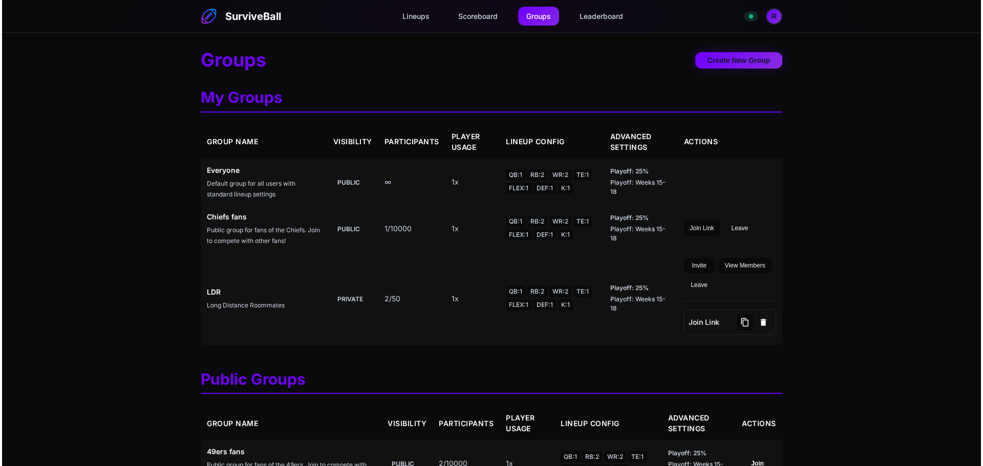
scroll to position [0, 0]
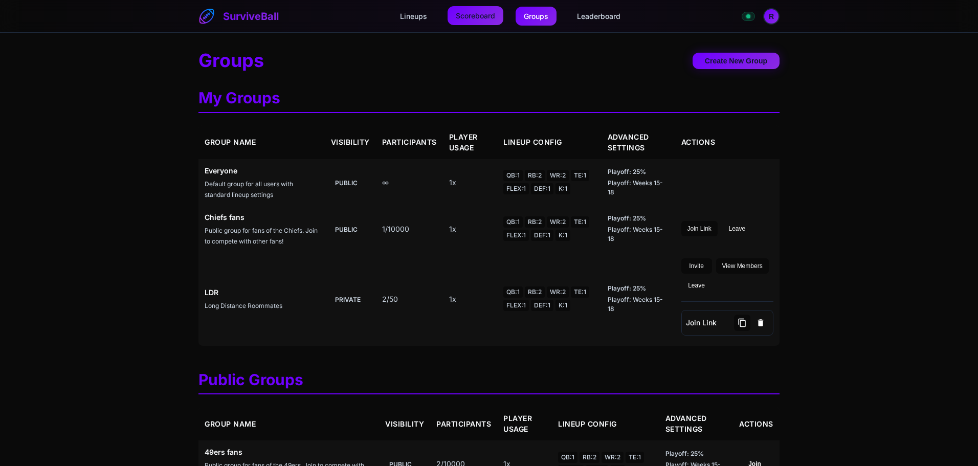
click at [466, 12] on link "Scoreboard" at bounding box center [476, 15] width 56 height 19
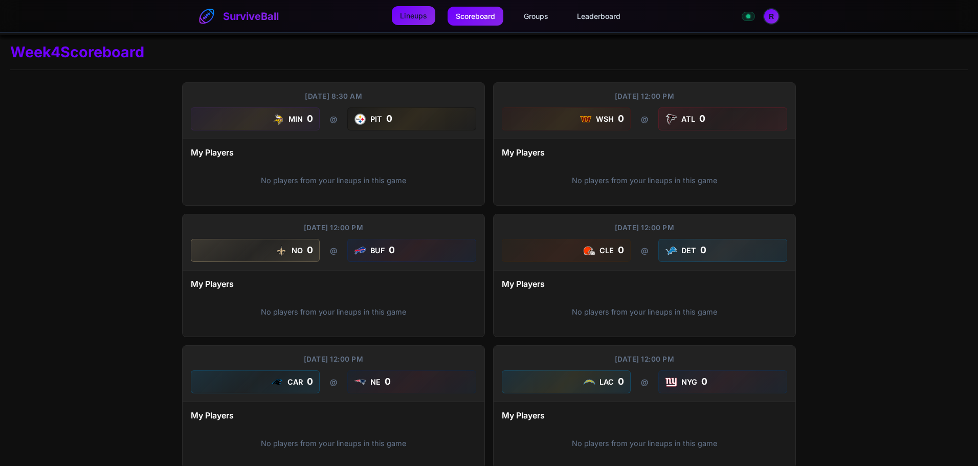
click at [406, 18] on link "Lineups" at bounding box center [413, 15] width 43 height 19
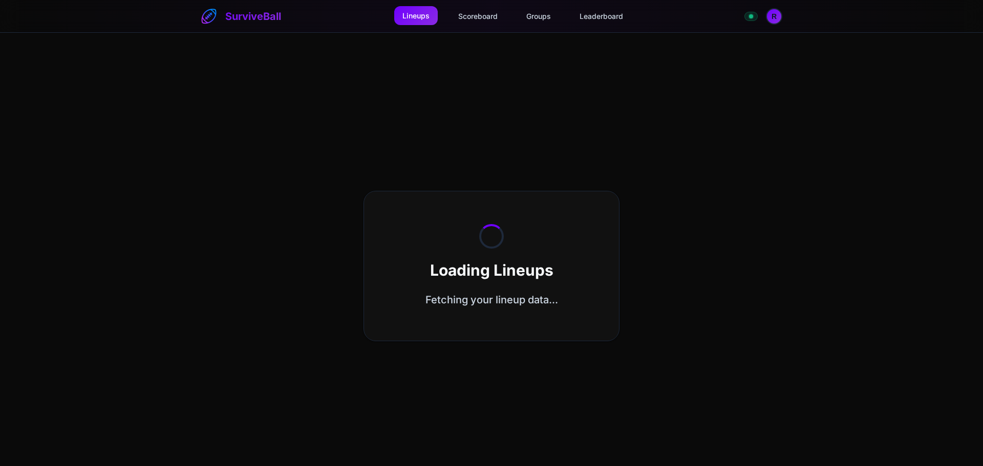
select select "**********"
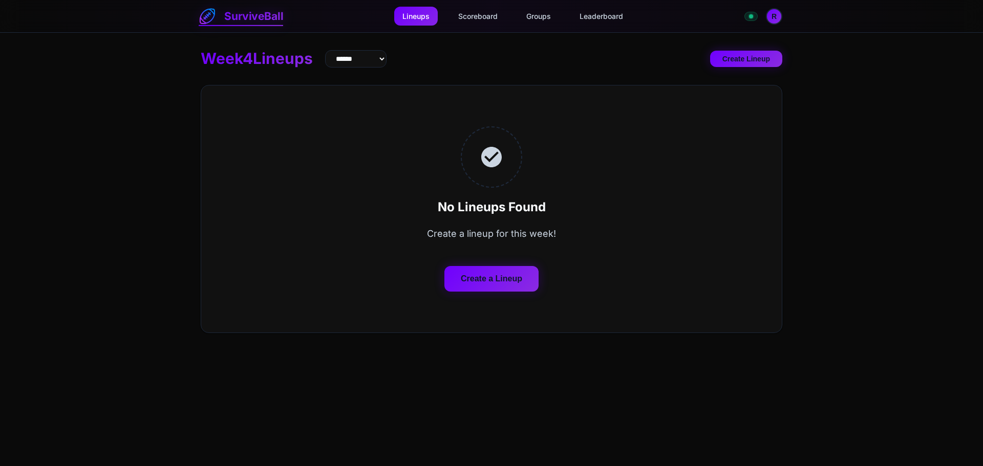
click at [261, 18] on link "SurviveBall" at bounding box center [241, 16] width 84 height 17
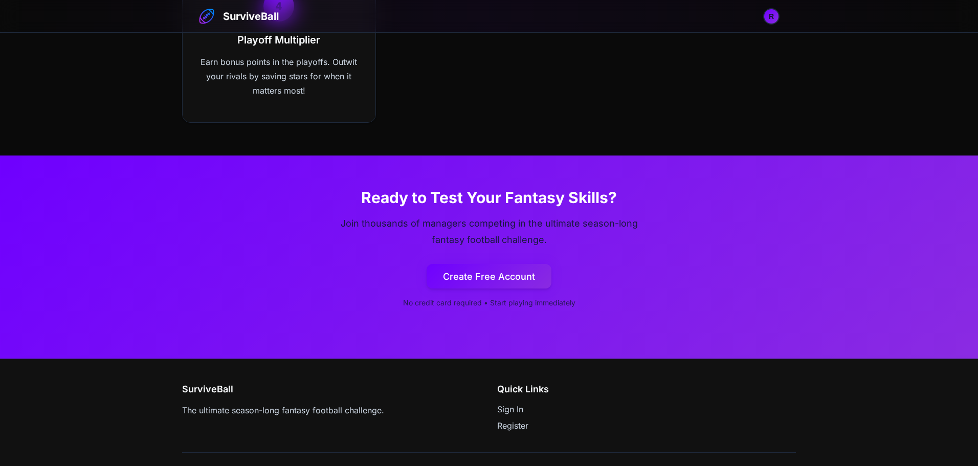
scroll to position [659, 0]
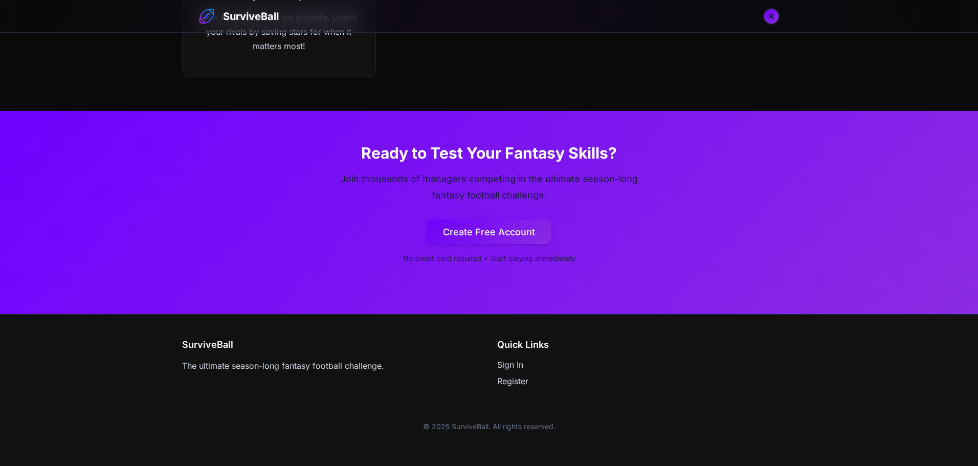
click at [217, 343] on h4 "SurviveBall" at bounding box center [331, 345] width 299 height 12
copy h4 "SurviveBall"
